Goal: Book appointment/travel/reservation

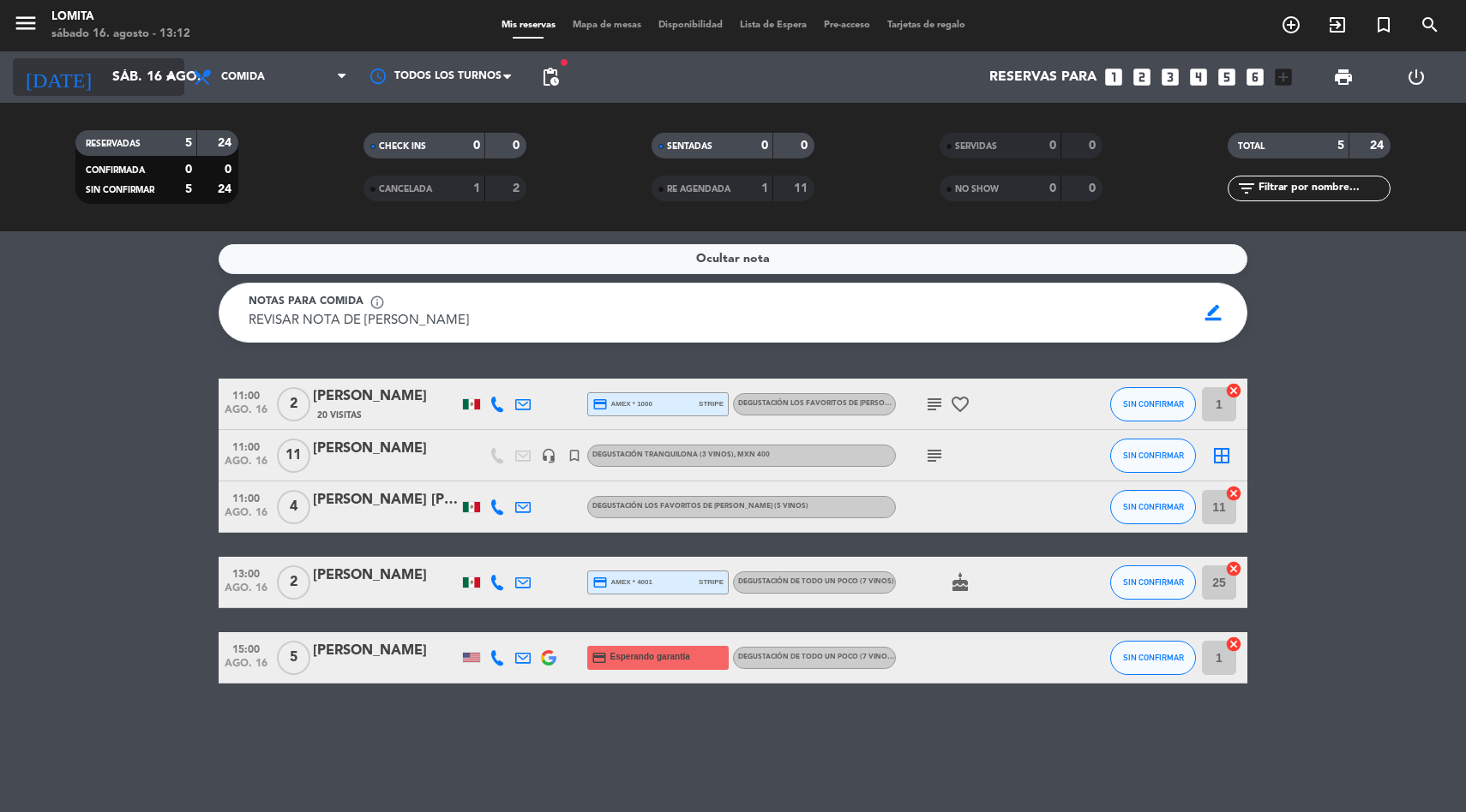
click at [148, 81] on input "sáb. 16 ago." at bounding box center [194, 77] width 181 height 34
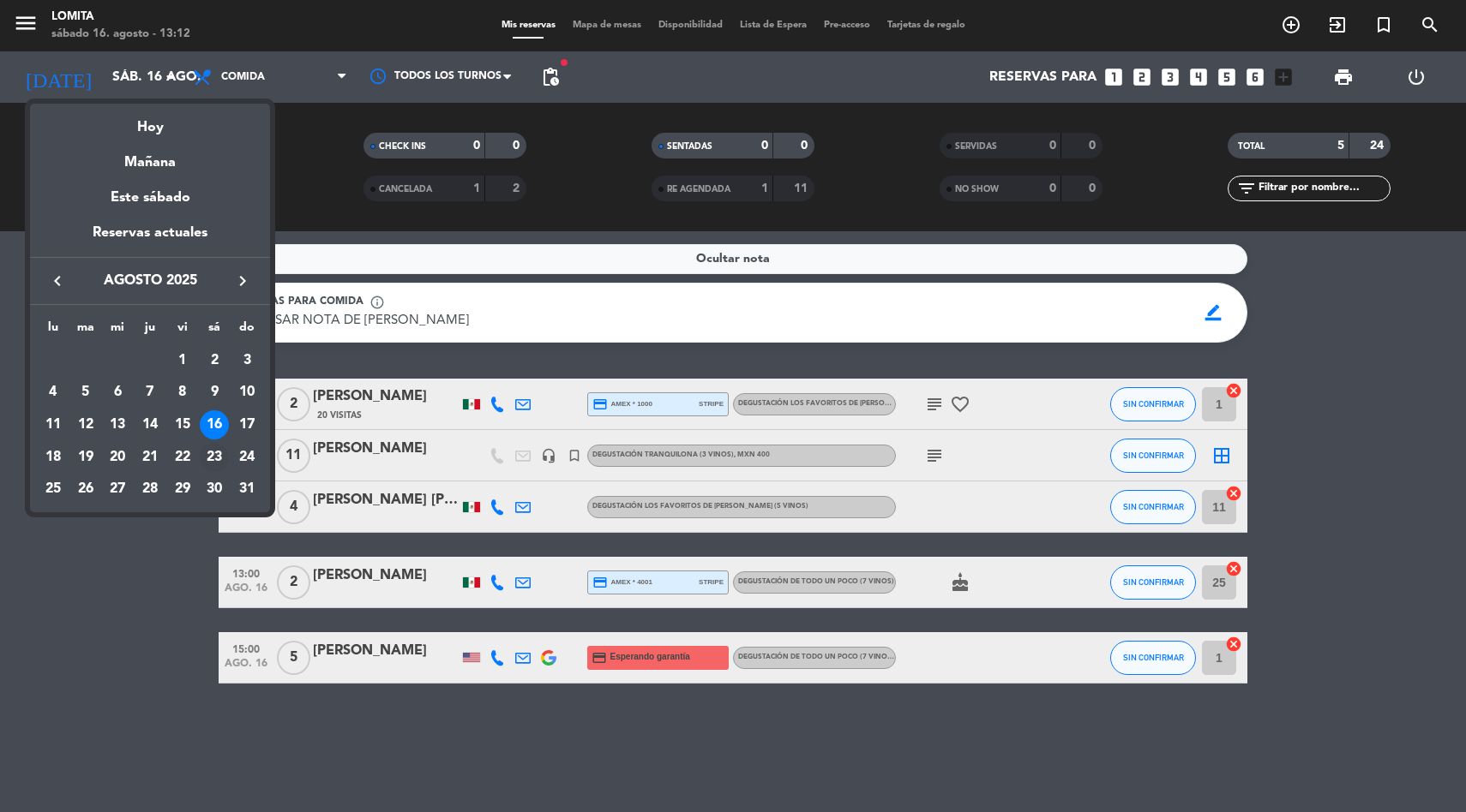
click at [214, 453] on div "23" at bounding box center [215, 457] width 29 height 29
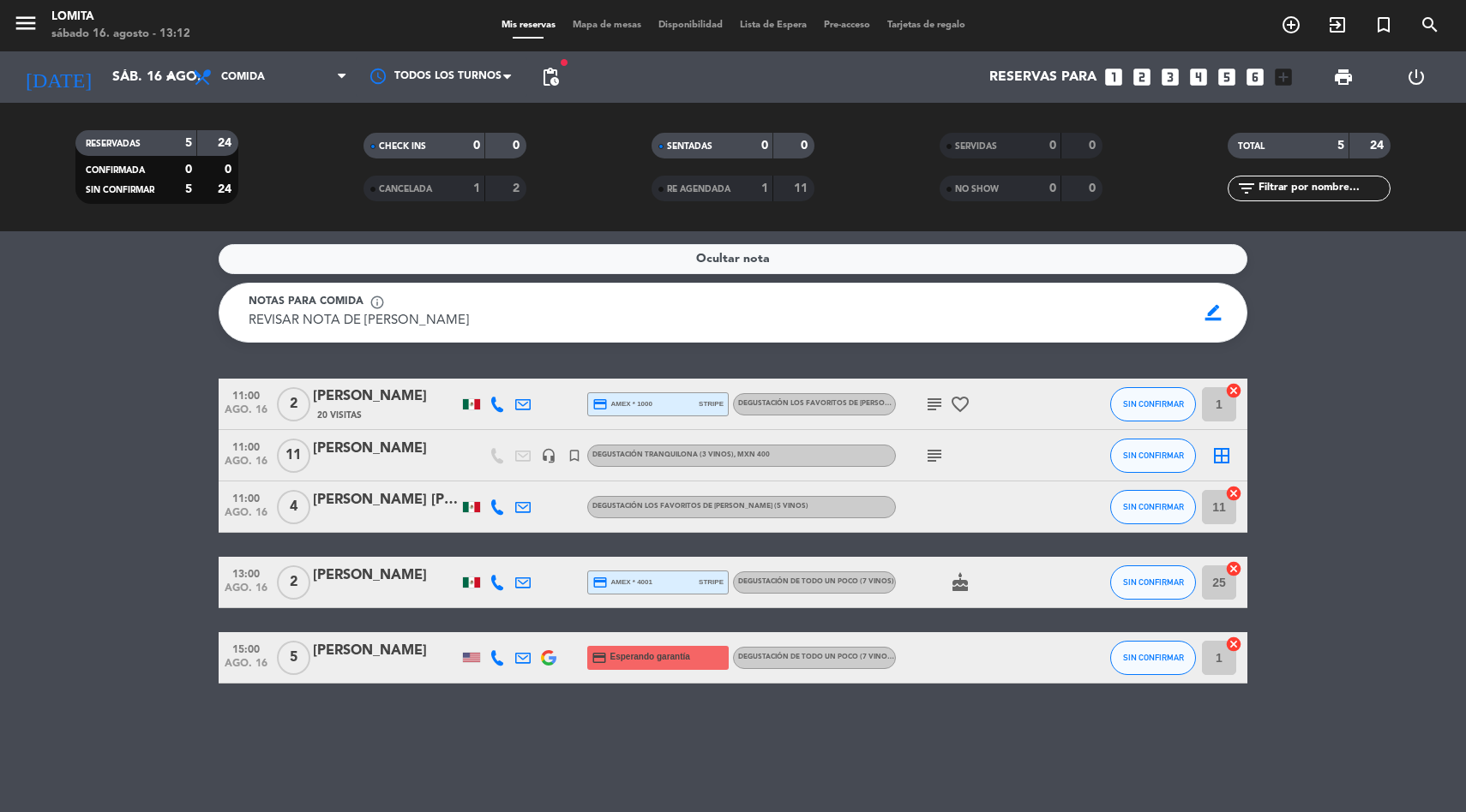
type input "sáb. 23 ago."
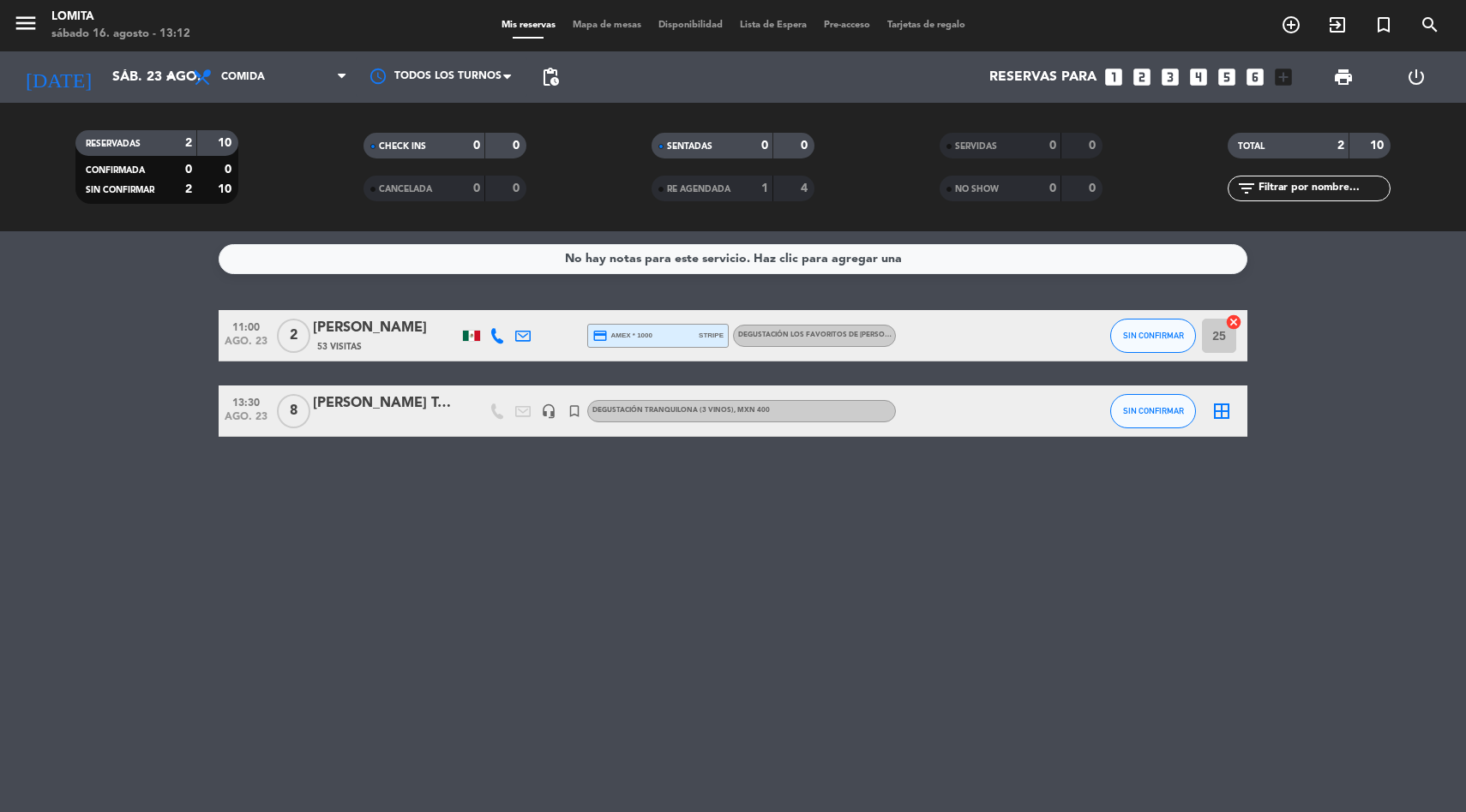
click at [1301, 19] on icon "turned_in_not" at bounding box center [1291, 24] width 20 height 20
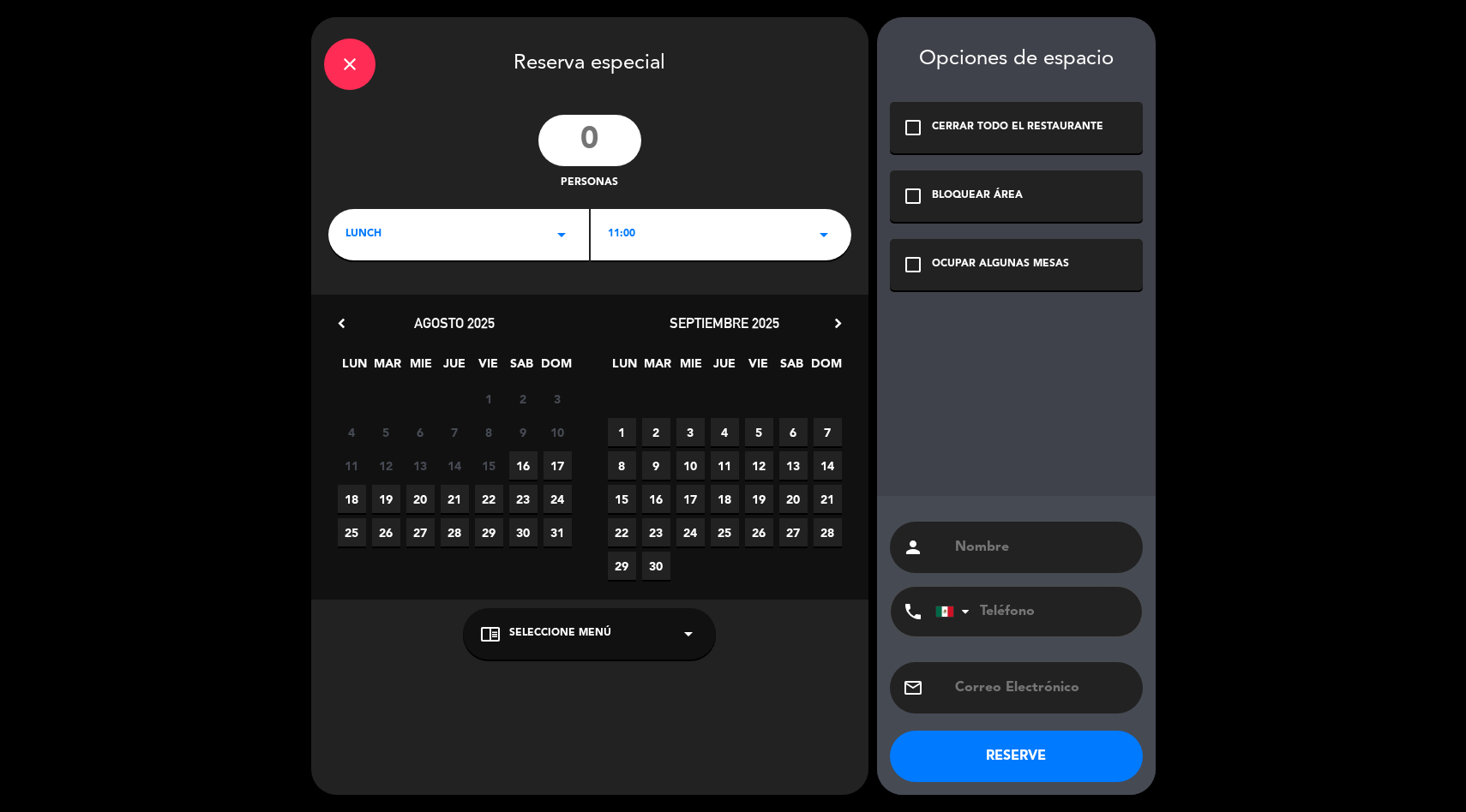
click at [567, 161] on input "number" at bounding box center [589, 140] width 103 height 51
type input "23"
click at [928, 260] on div "check_box_outline_blank OCUPAR ALGUNAS MESAS" at bounding box center [1016, 265] width 253 height 51
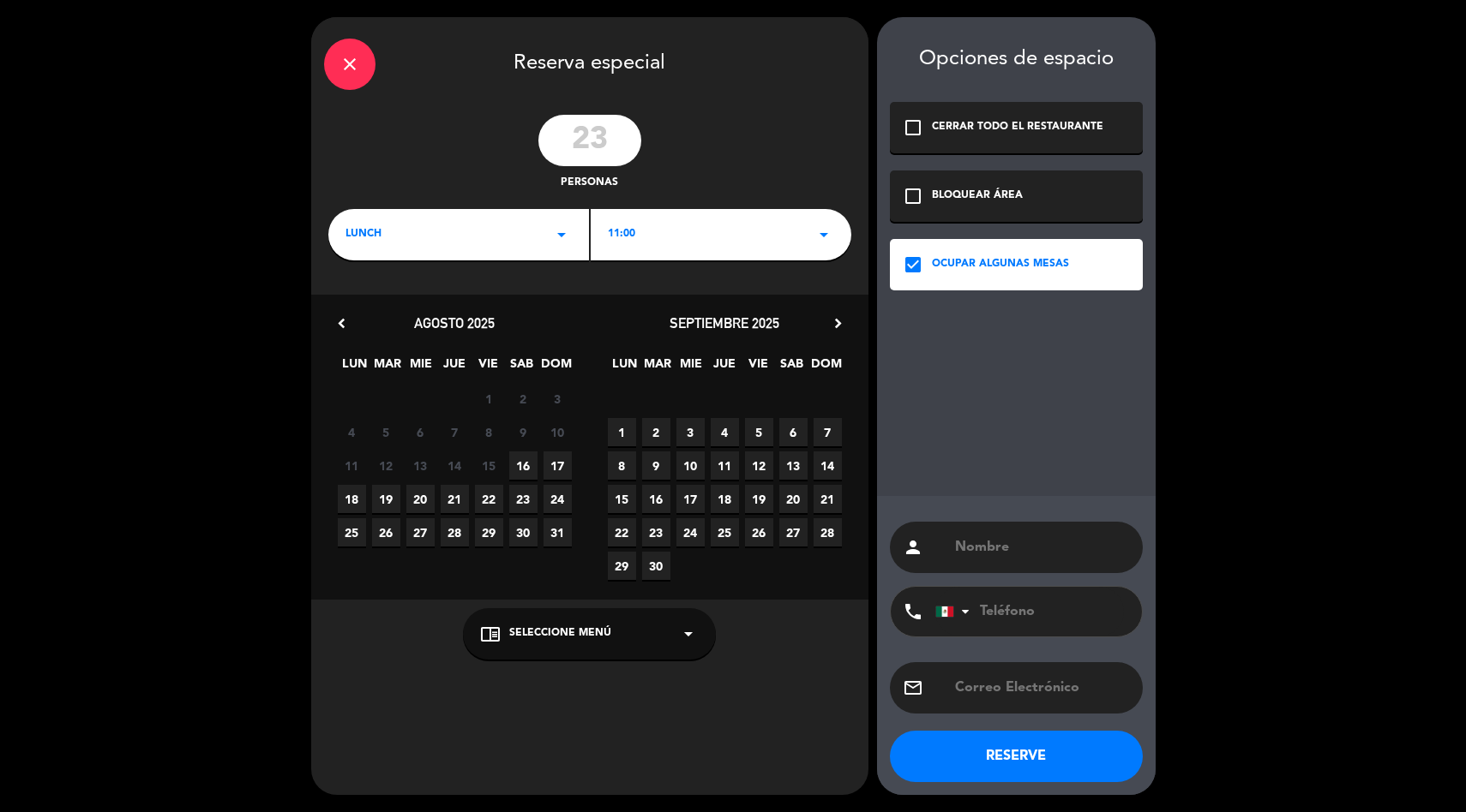
click at [971, 546] on input "text" at bounding box center [1041, 547] width 176 height 24
type input "PROVINO"
click at [744, 253] on div "11:00 arrow_drop_down" at bounding box center [721, 234] width 261 height 51
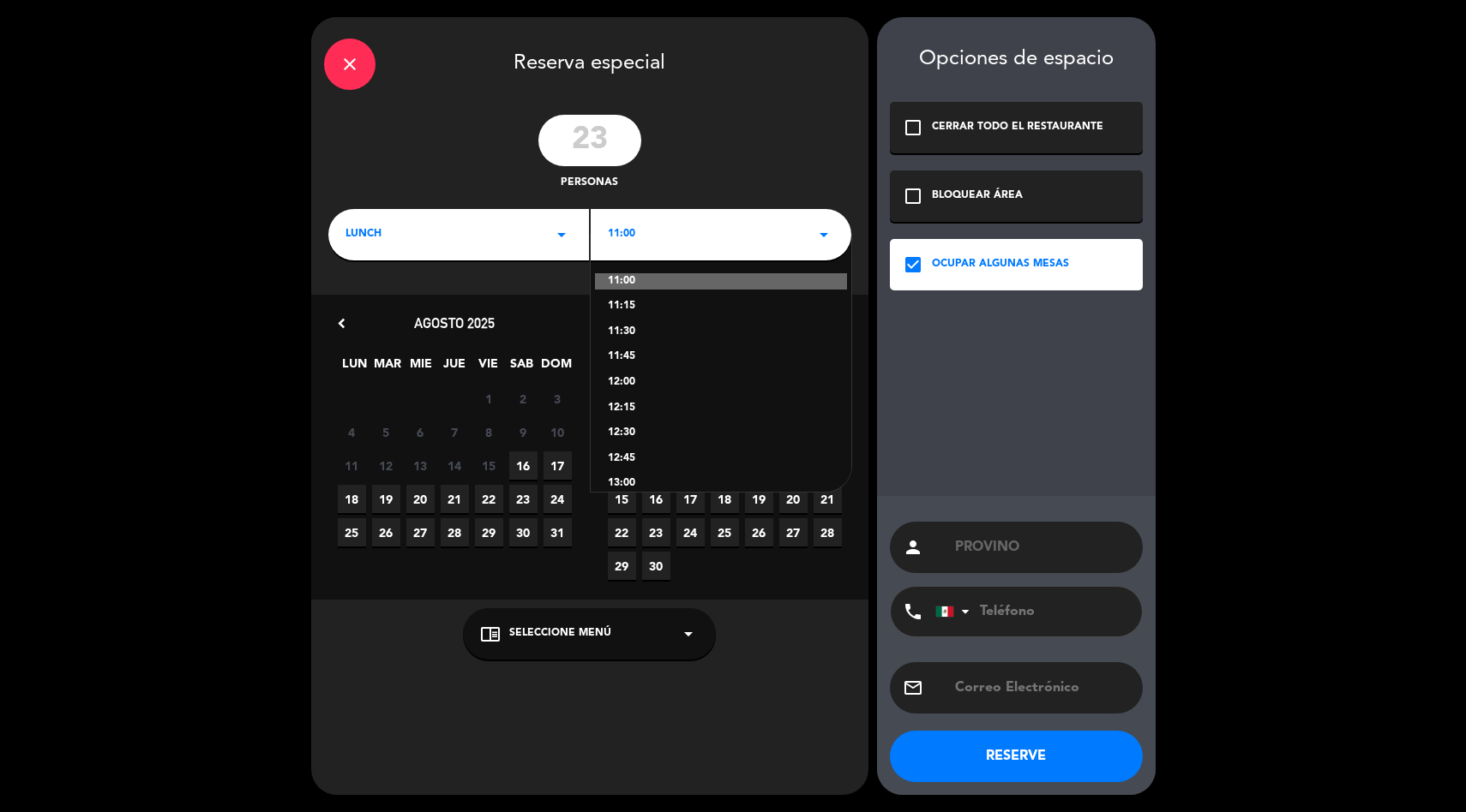
click at [684, 638] on icon "arrow_drop_down" at bounding box center [688, 633] width 20 height 20
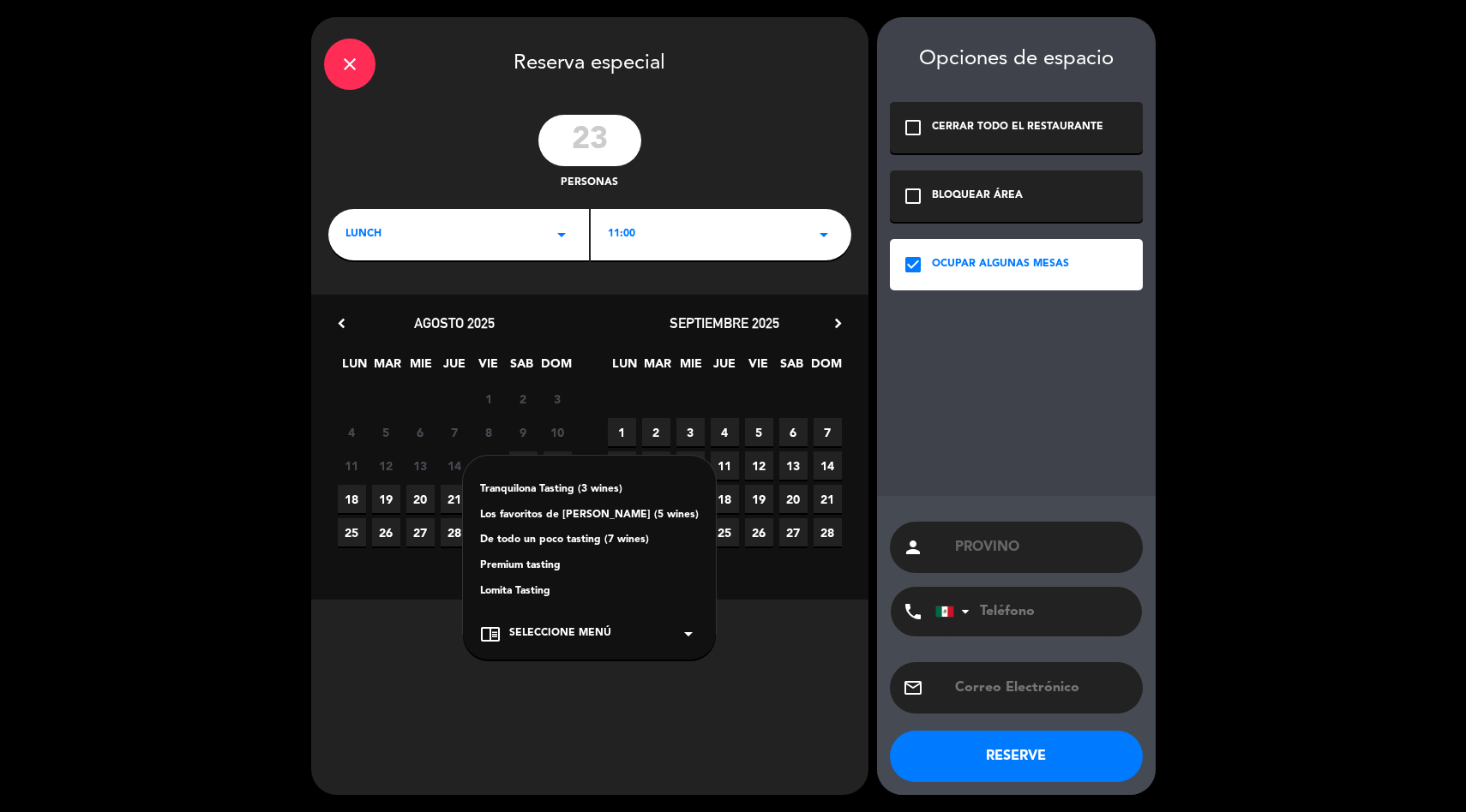
click at [564, 595] on div "Lomita Tasting" at bounding box center [589, 593] width 219 height 17
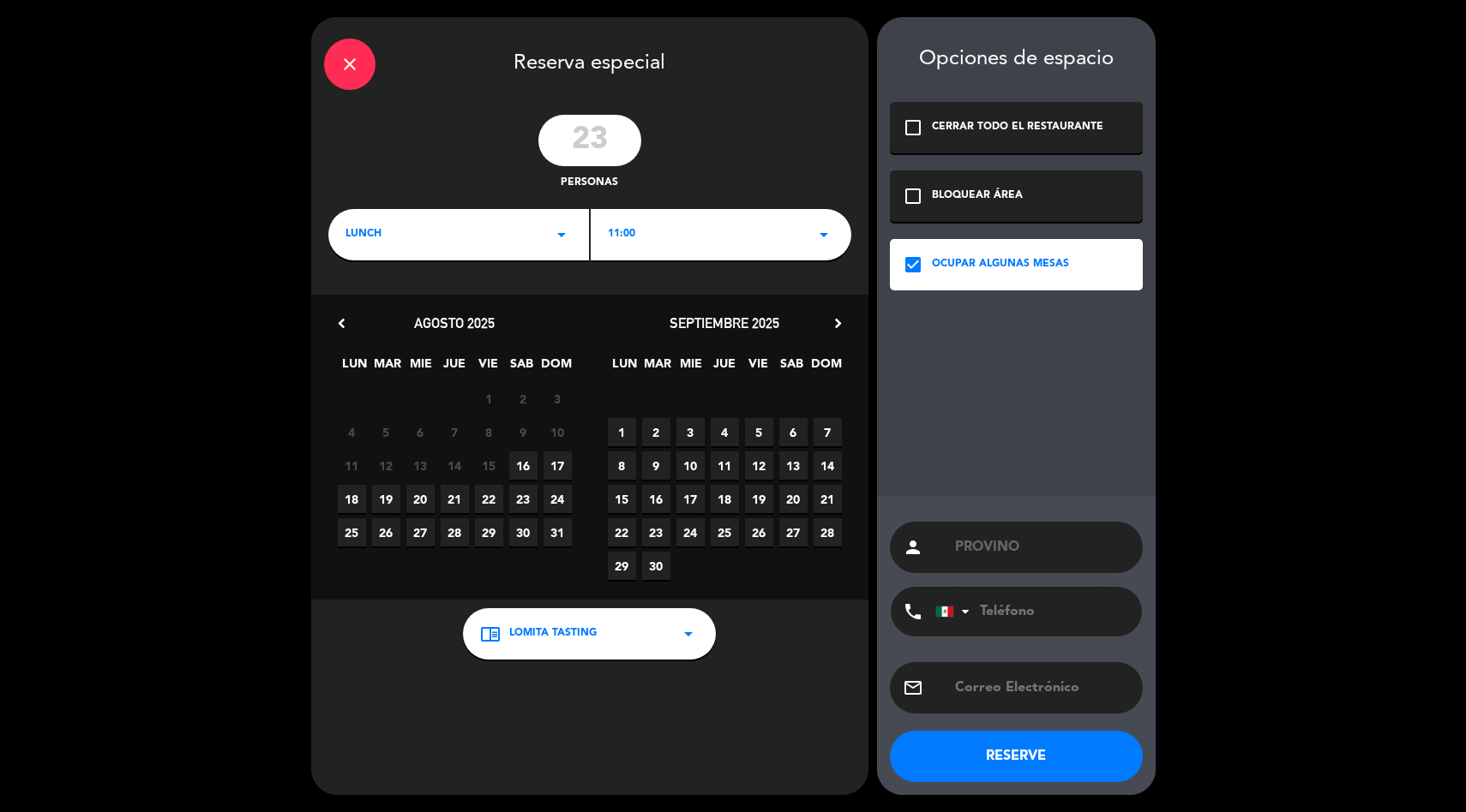
click at [1003, 760] on button "RESERVE" at bounding box center [1016, 756] width 253 height 51
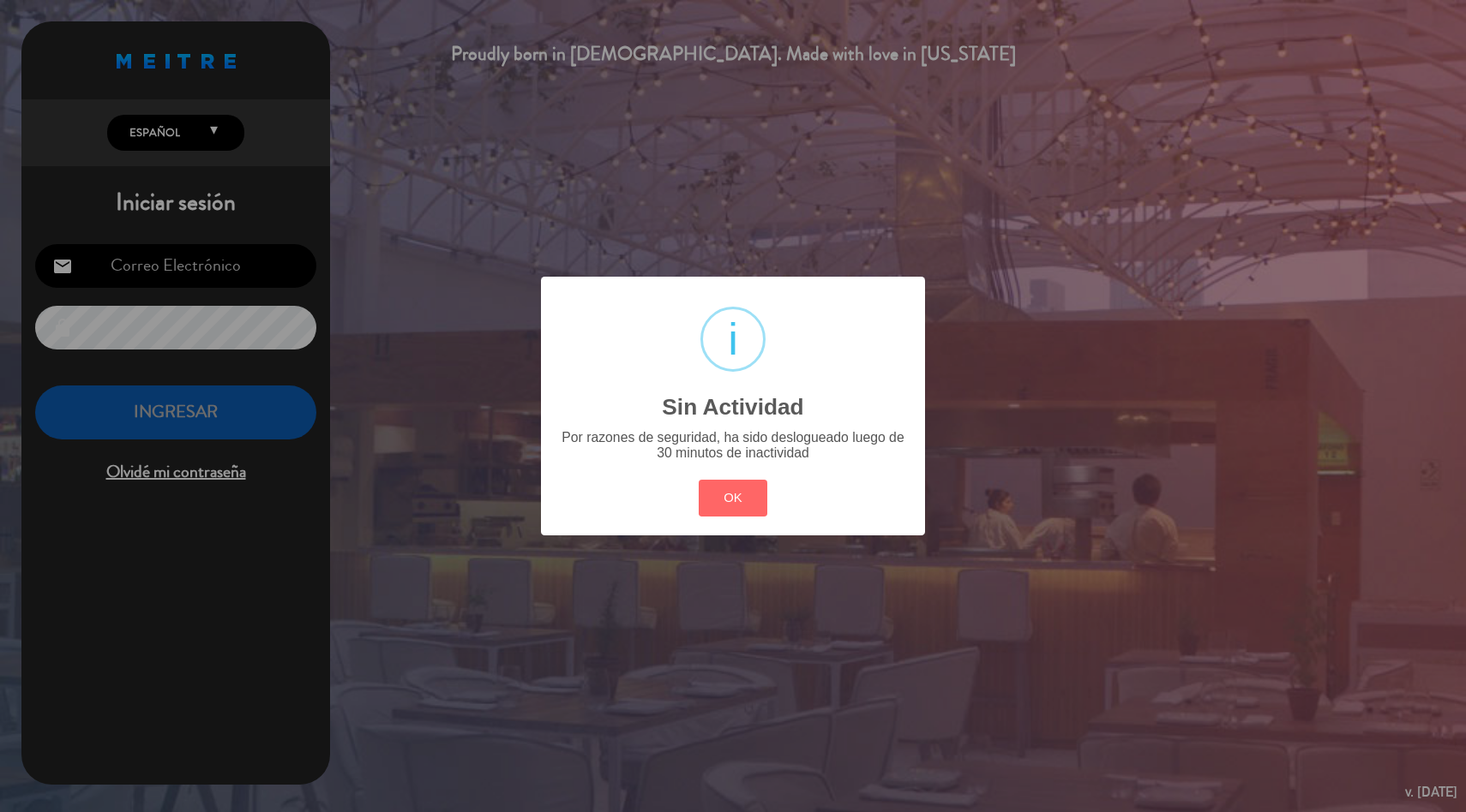
type input "[EMAIL_ADDRESS][DOMAIN_NAME]"
